Goal: Information Seeking & Learning: Learn about a topic

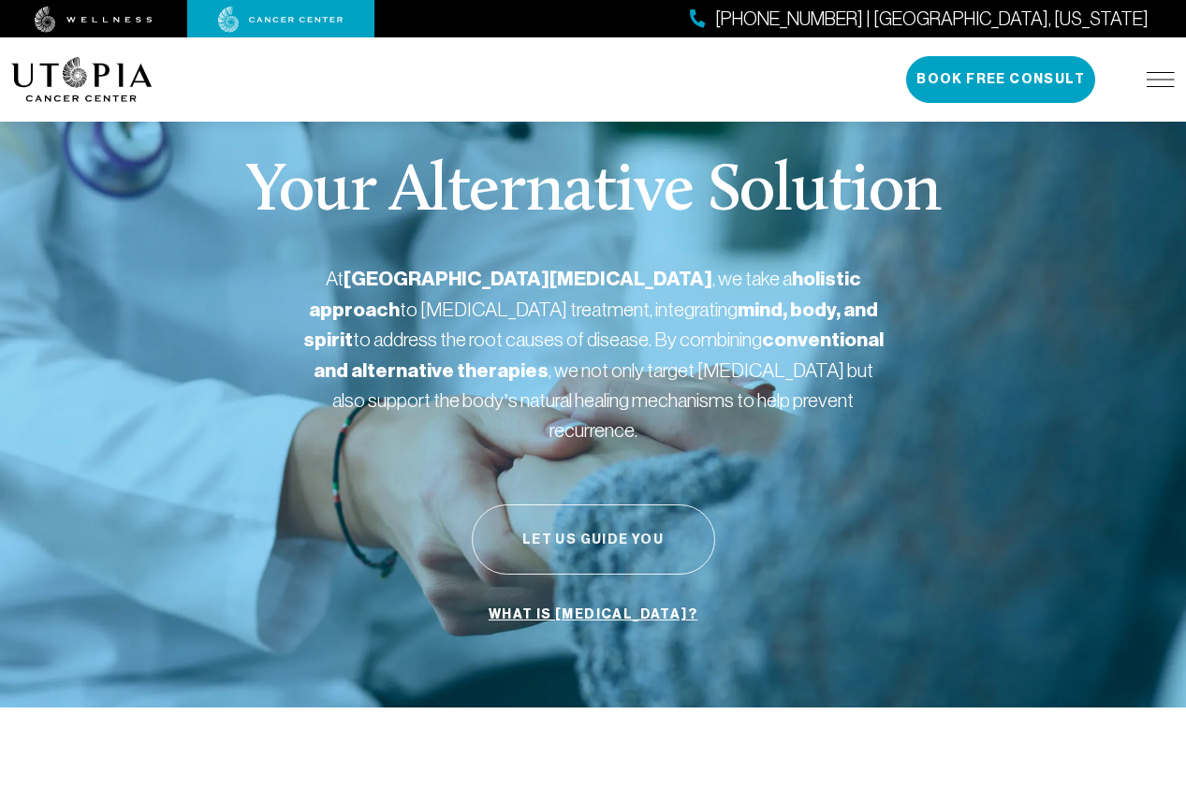
click at [646, 508] on button "Let Us Guide You" at bounding box center [593, 540] width 243 height 70
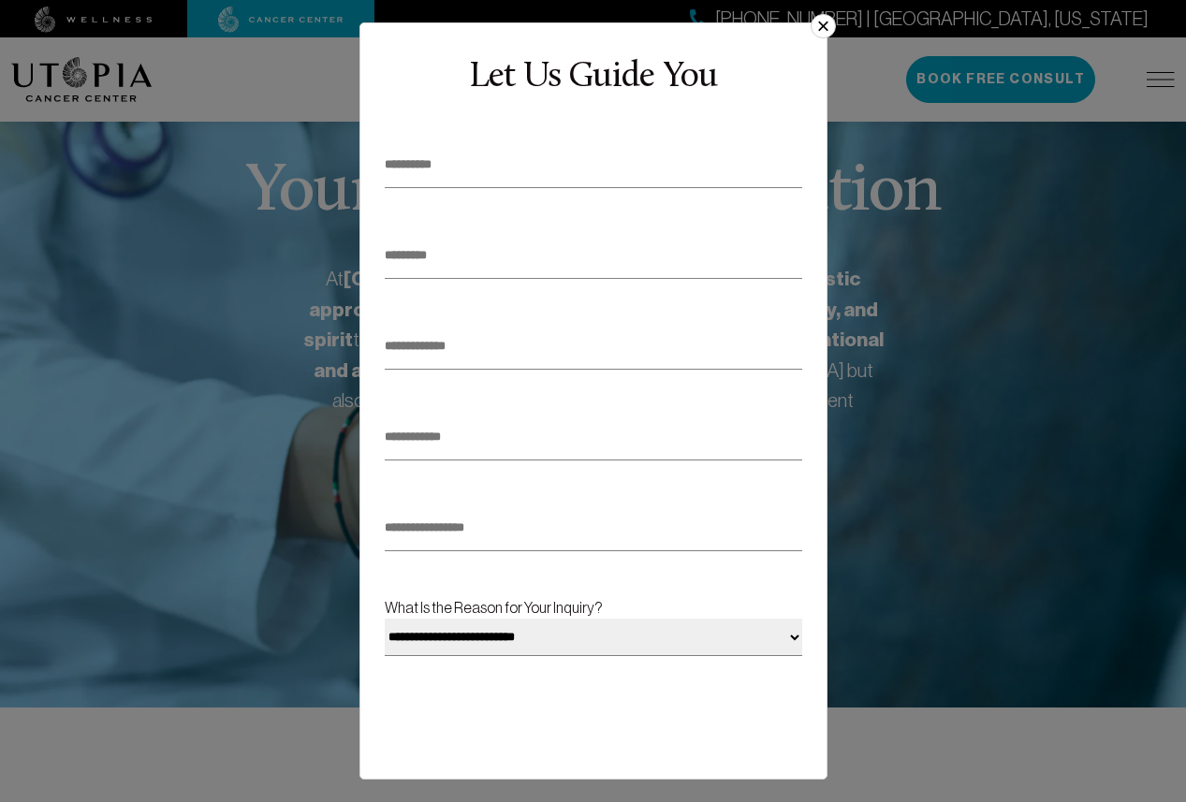
click at [822, 23] on button "×" at bounding box center [823, 26] width 24 height 24
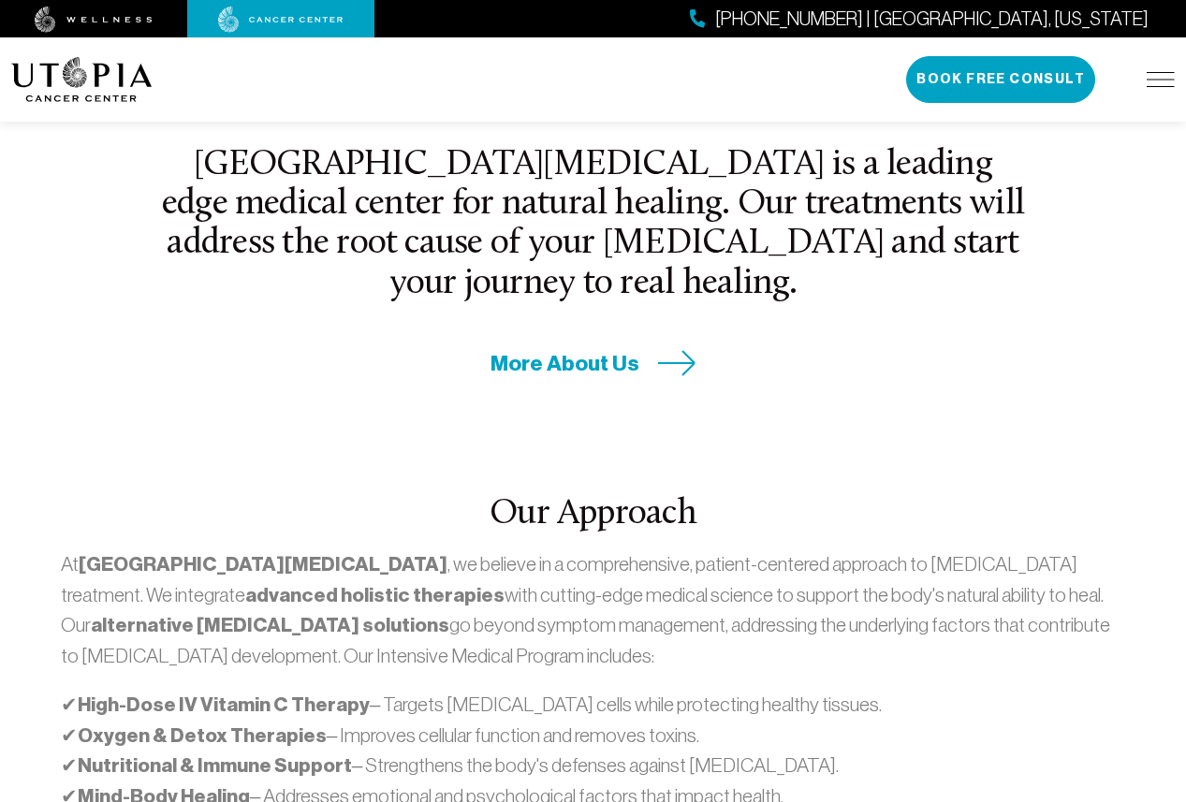
scroll to position [655, 0]
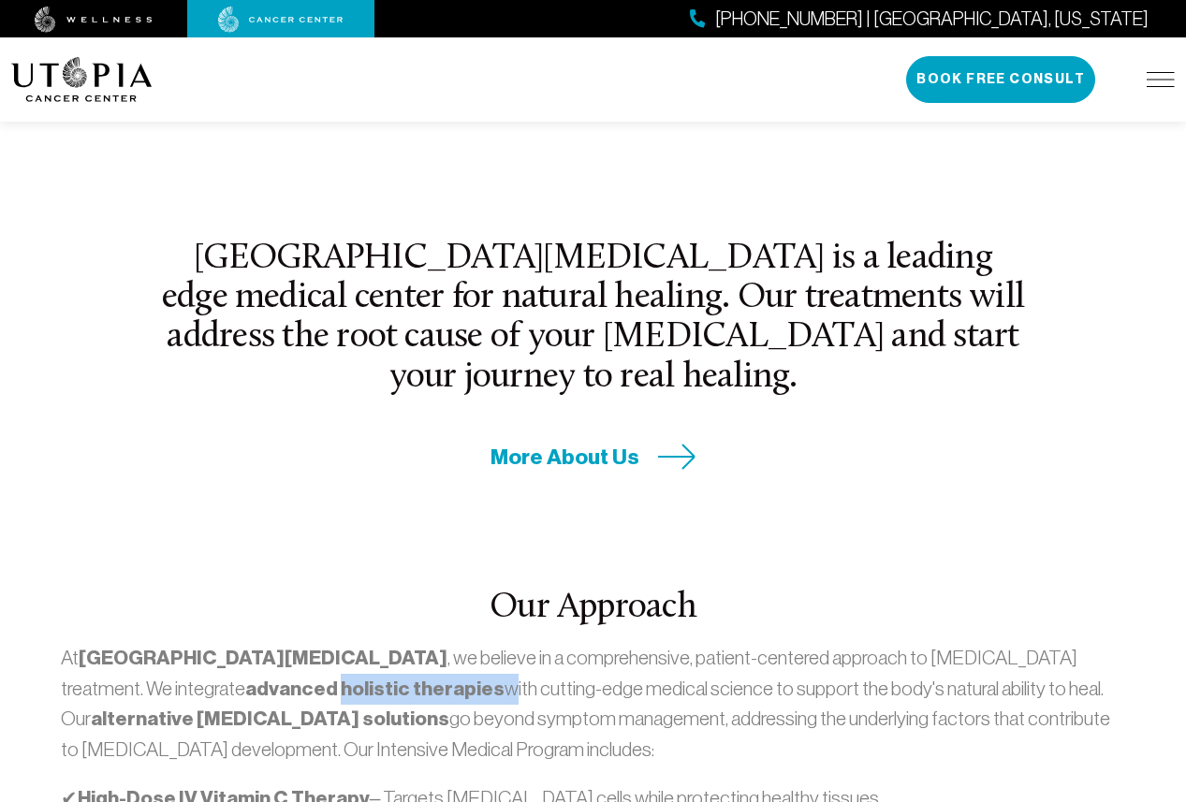
drag, startPoint x: 62, startPoint y: 618, endPoint x: 213, endPoint y: 609, distance: 151.9
click at [213, 643] on p "At [GEOGRAPHIC_DATA][MEDICAL_DATA] , we believe in a comprehensive, patient-cen…" at bounding box center [593, 703] width 1064 height 121
copy p "holistic therapies"
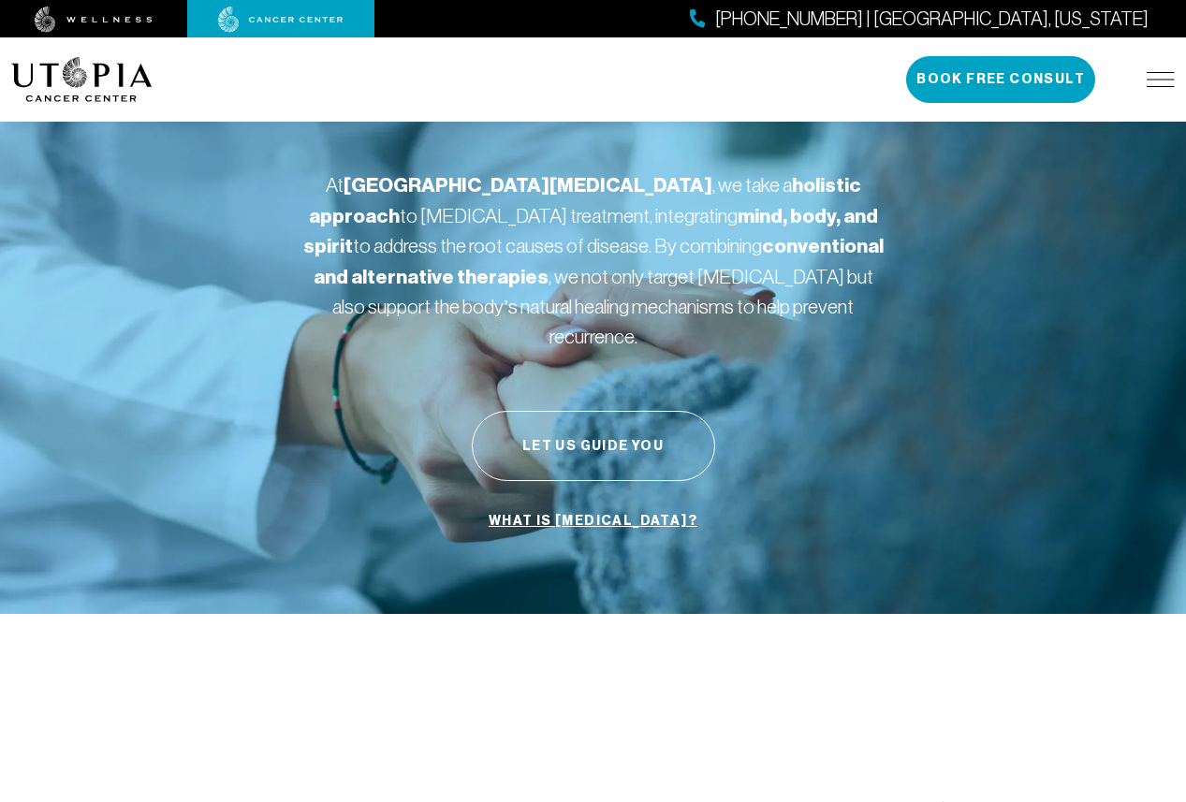
scroll to position [0, 0]
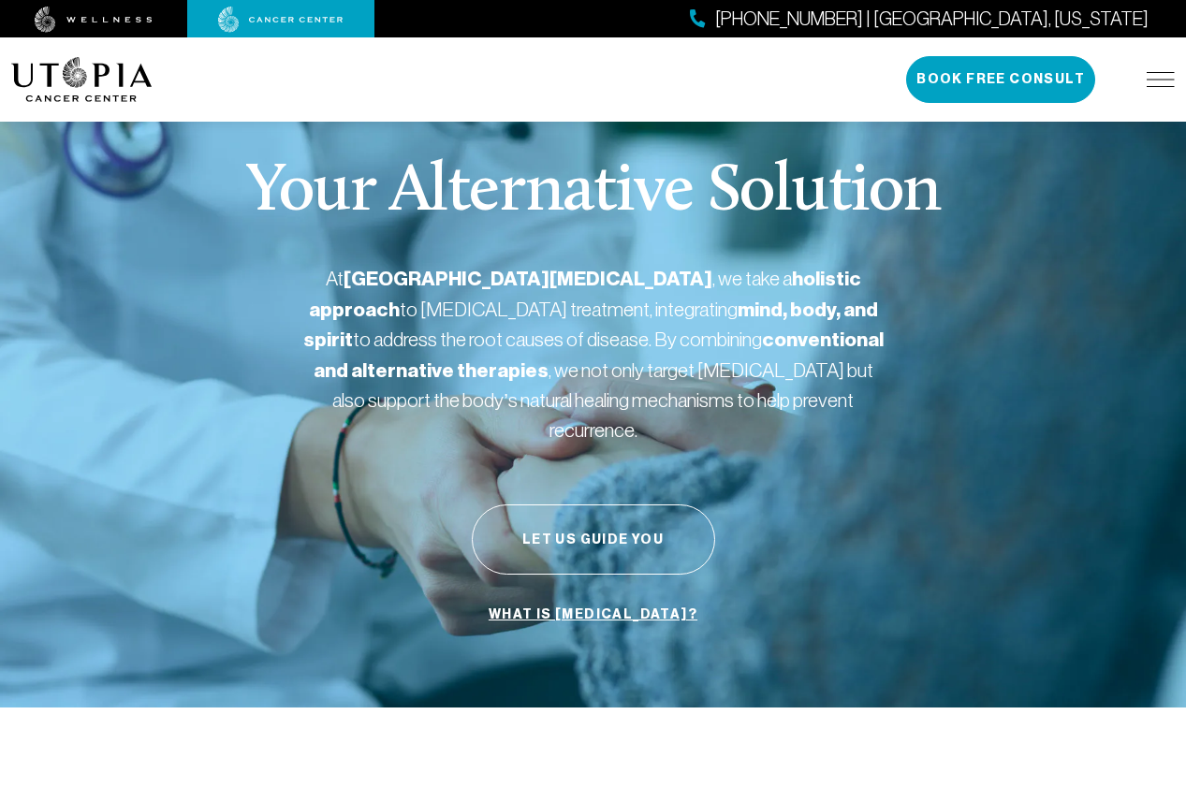
click at [0, 0] on link "Treatments" at bounding box center [0, 0] width 0 height 0
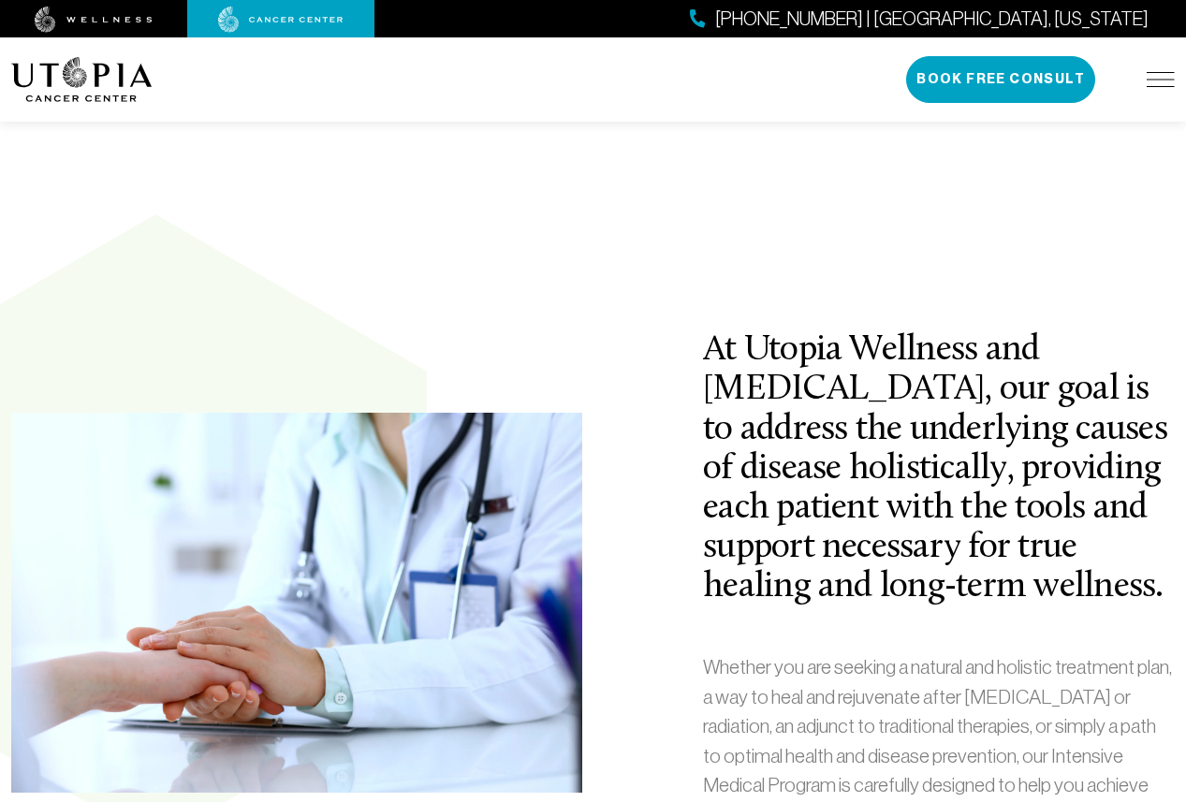
scroll to position [374, 0]
